Goal: Transaction & Acquisition: Purchase product/service

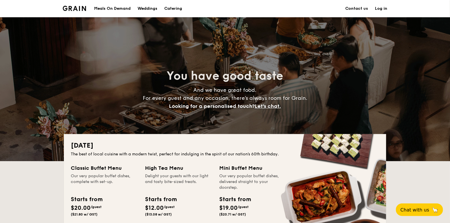
click at [116, 10] on div "Meals On Demand" at bounding box center [112, 8] width 37 height 17
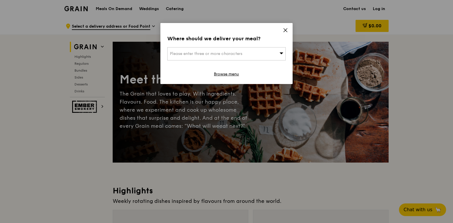
click at [284, 30] on icon at bounding box center [285, 30] width 5 height 5
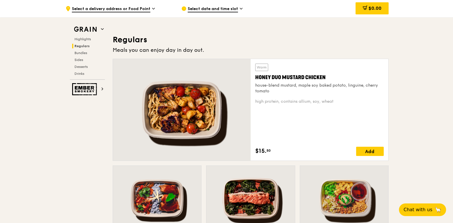
scroll to position [403, 0]
